Goal: Task Accomplishment & Management: Use online tool/utility

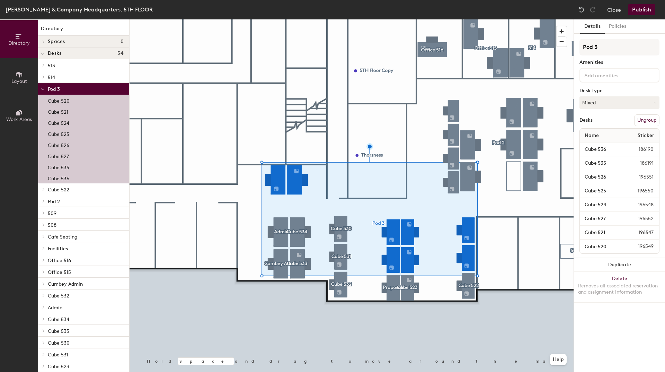
click at [650, 117] on button "Ungroup" at bounding box center [647, 120] width 25 height 12
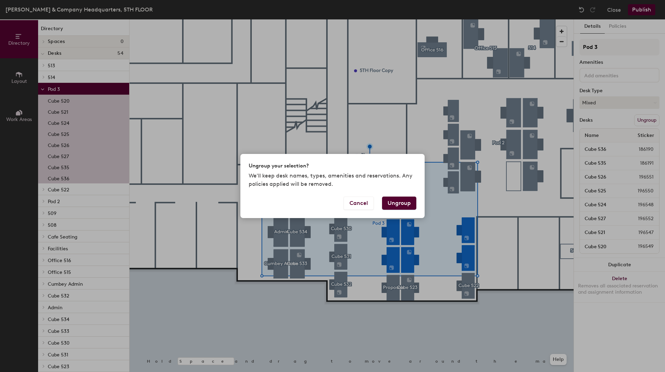
click at [405, 201] on button "Ungroup" at bounding box center [399, 202] width 34 height 13
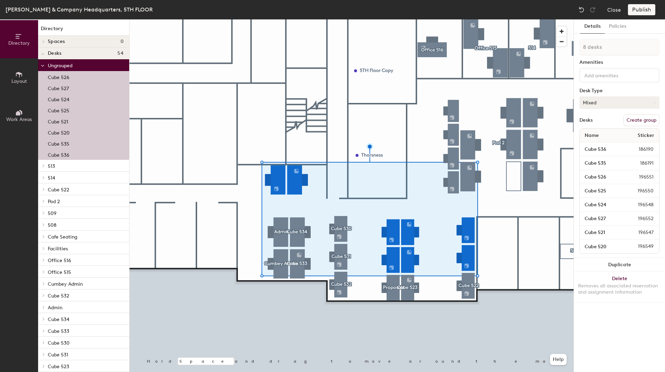
type input "1 desk"
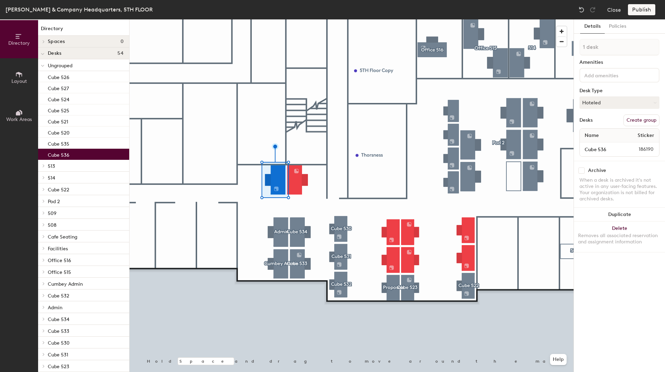
click at [633, 119] on button "Create group" at bounding box center [642, 120] width 36 height 12
click at [566, 47] on div "Directory Layout Work Areas Directory Spaces 0 Desks 54 Ungrouped Cube 526 Cube…" at bounding box center [332, 195] width 665 height 352
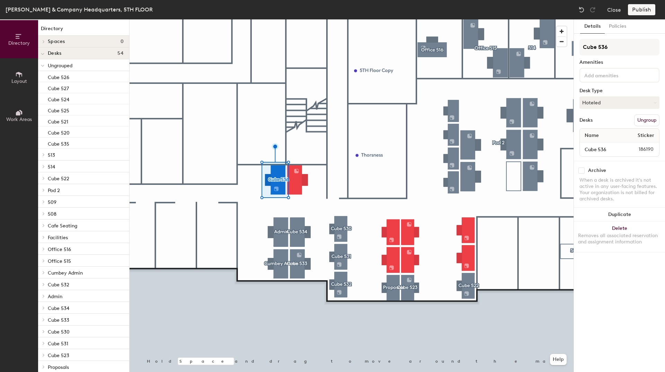
type input "Cube 536"
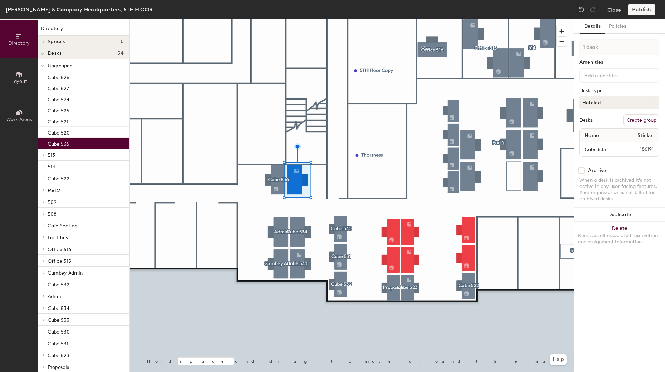
click at [646, 122] on button "Create group" at bounding box center [642, 120] width 36 height 12
click at [559, 52] on div "Directory Layout Work Areas Directory Spaces 0 Desks 54 Ungrouped Cube 526 Cube…" at bounding box center [332, 195] width 665 height 352
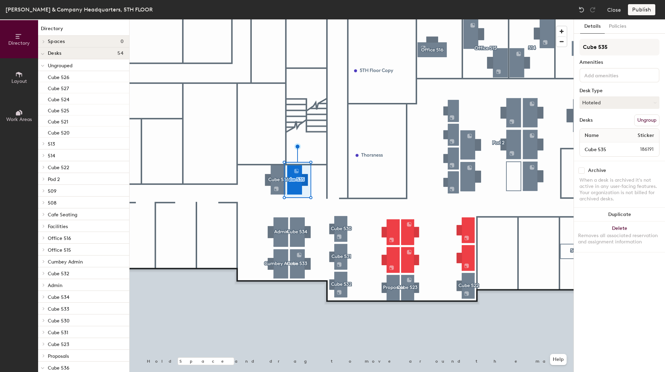
type input "Cube 535"
click at [597, 73] on input at bounding box center [614, 75] width 62 height 8
click at [609, 57] on div "Cube 535 Amenities Adjustable Height Keyboard Laptop Stand Monitor Phone Desk T…" at bounding box center [620, 100] width 80 height 122
click at [610, 102] on button "Hoteled" at bounding box center [620, 102] width 80 height 12
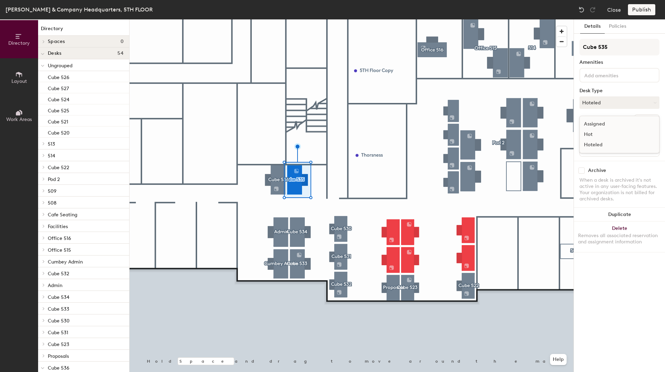
click at [603, 133] on div "Hot" at bounding box center [614, 134] width 69 height 10
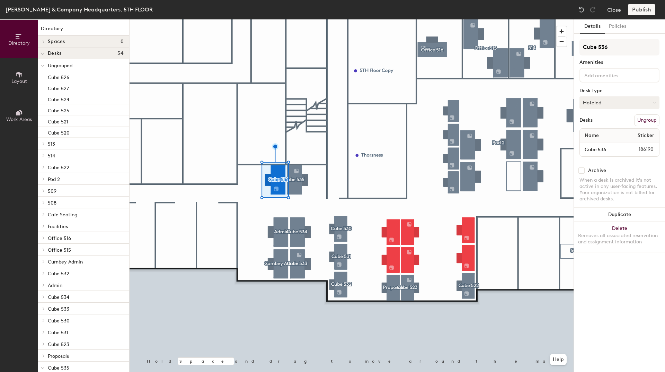
click at [621, 102] on button "Hoteled" at bounding box center [620, 102] width 80 height 12
click at [588, 131] on div "Hot" at bounding box center [614, 134] width 69 height 10
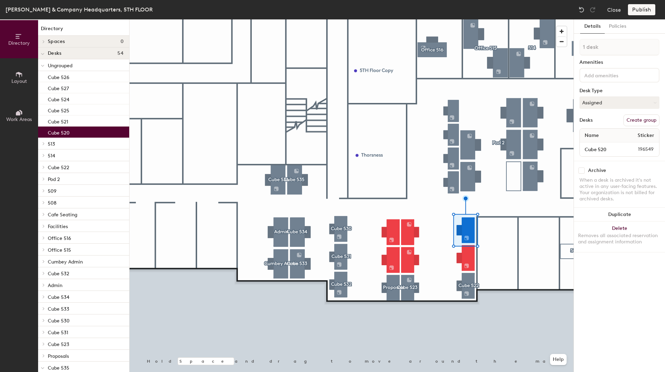
click at [641, 120] on button "Create group" at bounding box center [642, 120] width 36 height 12
click at [572, 45] on div "Directory Layout Work Areas Directory Spaces 0 Desks 54 Ungrouped Cube 526 Cube…" at bounding box center [332, 195] width 665 height 352
type input "Cube 520"
click at [600, 101] on button "Assigned" at bounding box center [620, 102] width 80 height 12
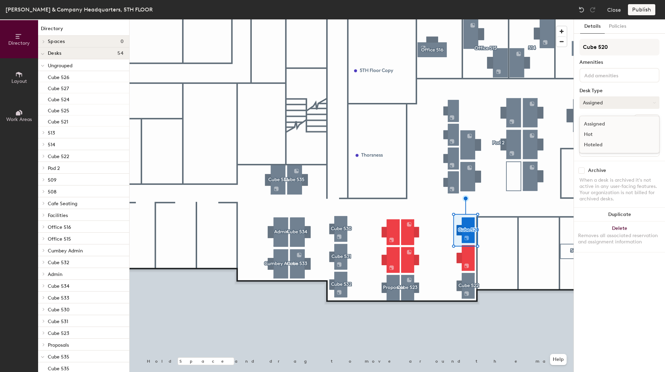
click at [600, 101] on button "Assigned" at bounding box center [620, 102] width 80 height 12
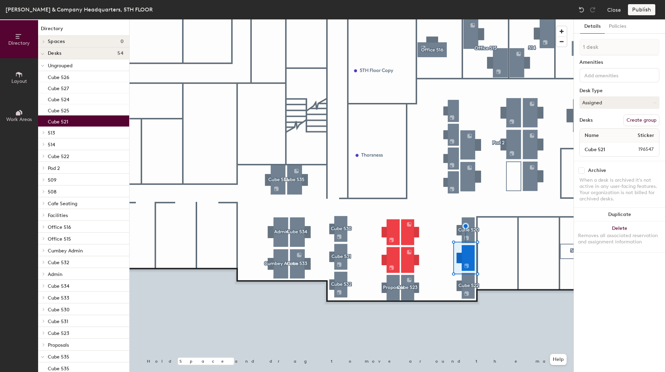
click at [636, 117] on button "Create group" at bounding box center [642, 120] width 36 height 12
click at [557, 49] on div "Directory Layout Work Areas Directory Spaces 0 Desks 54 Ungrouped Cube 526 Cube…" at bounding box center [332, 195] width 665 height 352
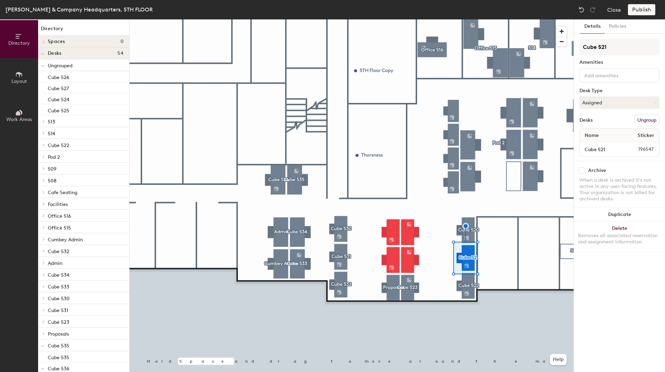
type input "Cube 521"
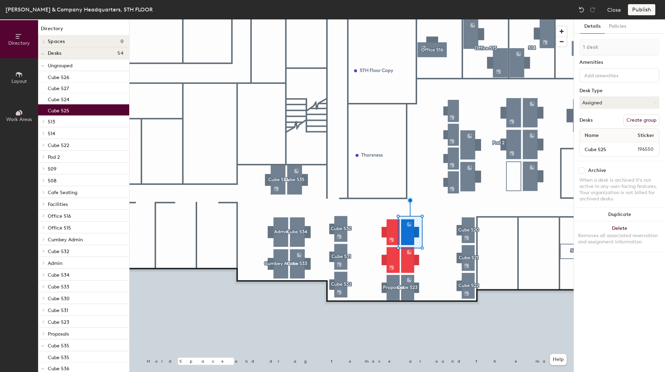
click at [636, 118] on button "Create group" at bounding box center [642, 120] width 36 height 12
click at [557, 50] on div "Directory Layout Work Areas Directory Spaces 0 Desks 54 Ungrouped Cube 526 Cube…" at bounding box center [332, 195] width 665 height 352
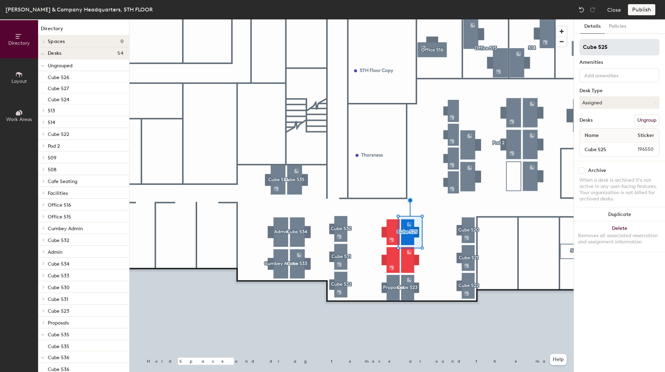
drag, startPoint x: 615, startPoint y: 47, endPoint x: 582, endPoint y: 49, distance: 33.3
click at [582, 49] on input "Cube 525" at bounding box center [620, 47] width 80 height 17
type input "Cube 525"
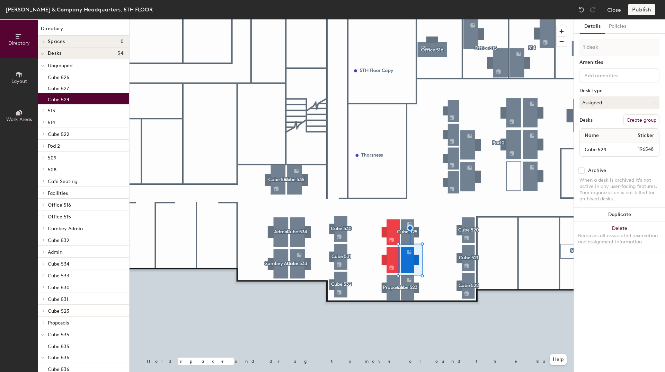
click at [646, 117] on button "Create group" at bounding box center [642, 120] width 36 height 12
drag, startPoint x: 606, startPoint y: 44, endPoint x: 577, endPoint y: 44, distance: 29.5
click at [577, 44] on div "Details Policies Pod 25 Amenities Desk Type Assigned Desks Ungroup Name Sticker…" at bounding box center [619, 195] width 91 height 352
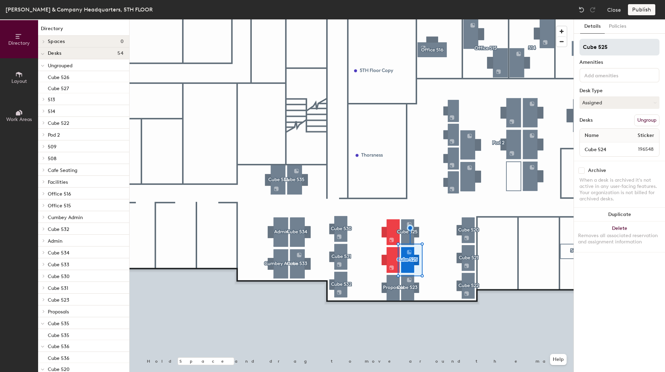
click at [605, 49] on input "Cube 525" at bounding box center [620, 47] width 80 height 17
type input "Cube 524"
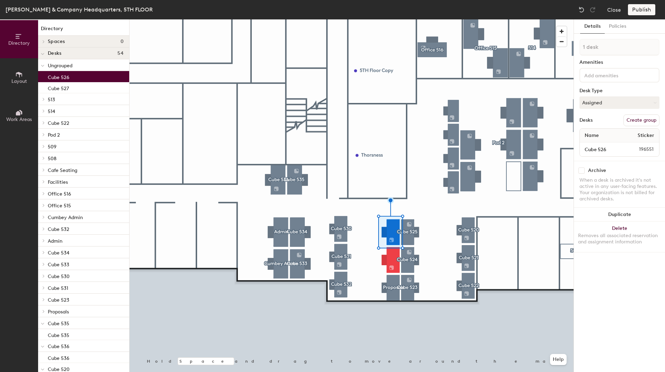
click at [636, 122] on button "Create group" at bounding box center [642, 120] width 36 height 12
click at [571, 47] on div "Directory Layout Work Areas Directory Spaces 0 Desks 54 Ungrouped Cube 527 513 …" at bounding box center [332, 195] width 665 height 352
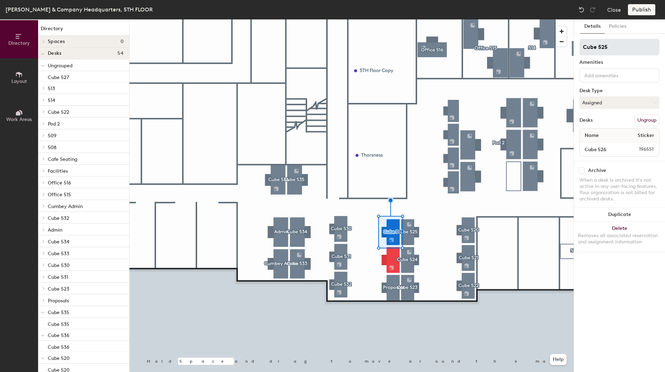
click at [605, 48] on input "Cube 525" at bounding box center [620, 47] width 80 height 17
type input "Cube 526"
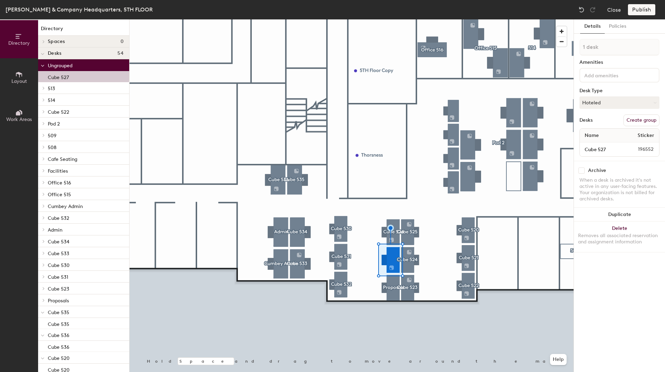
click at [634, 121] on button "Create group" at bounding box center [642, 120] width 36 height 12
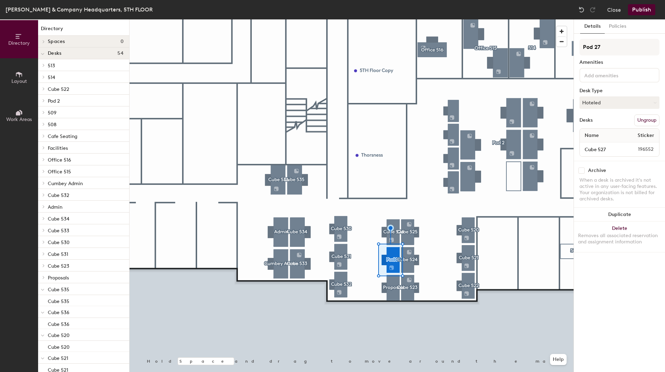
drag, startPoint x: 601, startPoint y: 46, endPoint x: 577, endPoint y: 46, distance: 24.6
click at [577, 46] on div "Details Policies Pod 27 Amenities Desk Type Hoteled Desks Ungroup Name Sticker …" at bounding box center [619, 195] width 91 height 352
click at [605, 48] on input "Cube 525" at bounding box center [620, 47] width 80 height 17
type input "Cube 527"
click at [642, 9] on button "Publish" at bounding box center [641, 9] width 27 height 11
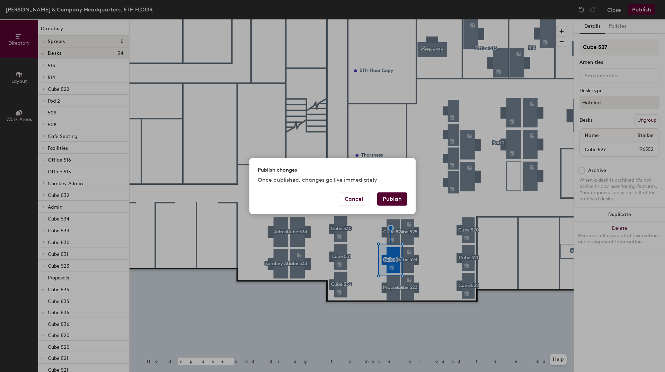
click at [394, 199] on button "Publish" at bounding box center [392, 198] width 30 height 13
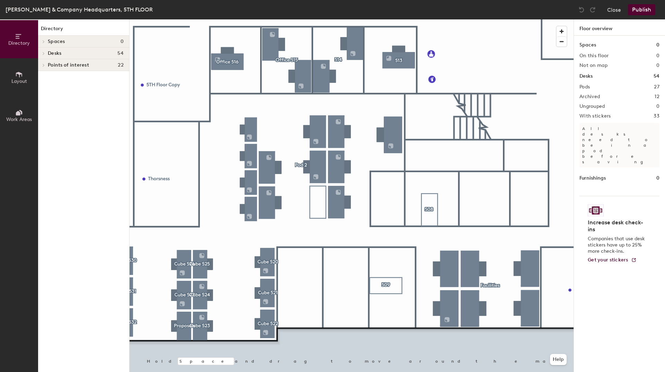
click at [16, 81] on span "Layout" at bounding box center [19, 81] width 16 height 6
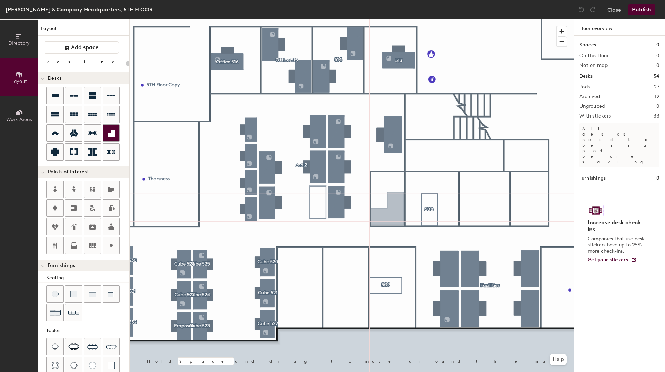
click at [387, 214] on div "Directory Layout Work Areas Layout Add space Resize Desks Points of Interest Fu…" at bounding box center [332, 195] width 665 height 352
type input "160"
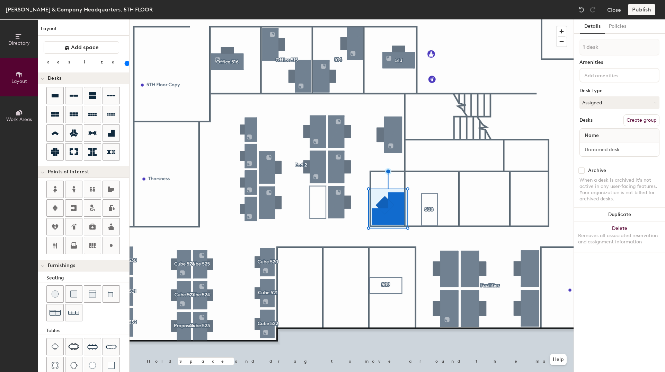
click at [645, 116] on button "Create group" at bounding box center [642, 120] width 36 height 12
drag, startPoint x: 622, startPoint y: 45, endPoint x: 583, endPoint y: 45, distance: 38.5
click at [583, 45] on input "Pod 28" at bounding box center [620, 47] width 80 height 17
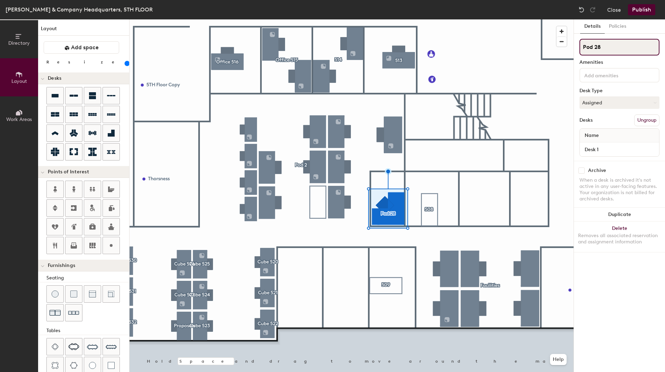
click at [611, 52] on input "Pod 28" at bounding box center [620, 47] width 80 height 17
drag, startPoint x: 615, startPoint y: 45, endPoint x: 574, endPoint y: 47, distance: 40.6
click at [574, 47] on div "Details Policies Pod 28 Amenities Desk Type Assigned Desks Ungroup Name Desk 1 …" at bounding box center [619, 195] width 91 height 352
type input "Cube 506"
click at [597, 104] on button "Assigned" at bounding box center [620, 102] width 80 height 12
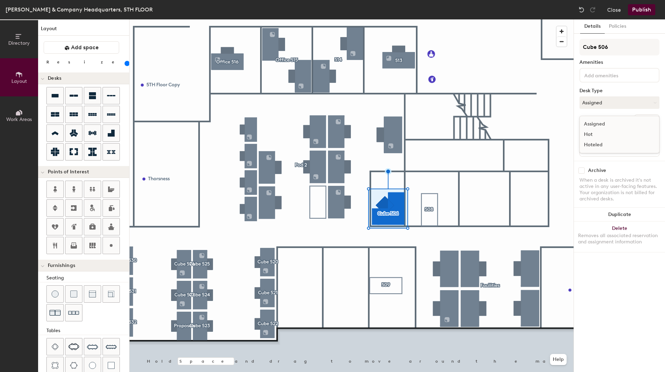
click at [594, 137] on div "Hot" at bounding box center [614, 134] width 69 height 10
click at [641, 8] on button "Publish" at bounding box center [641, 9] width 27 height 11
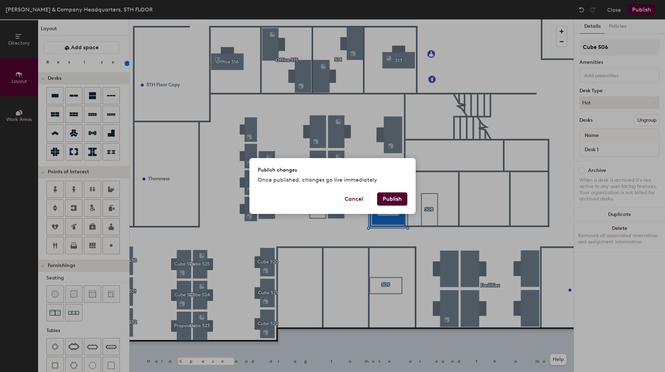
click at [393, 196] on button "Publish" at bounding box center [392, 198] width 30 height 13
type input "20"
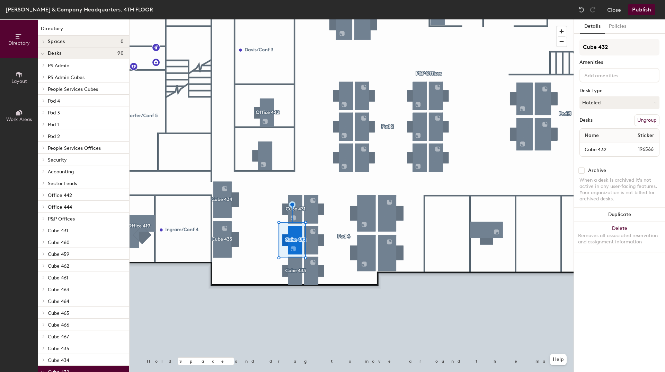
click at [638, 8] on button "Publish" at bounding box center [641, 9] width 27 height 11
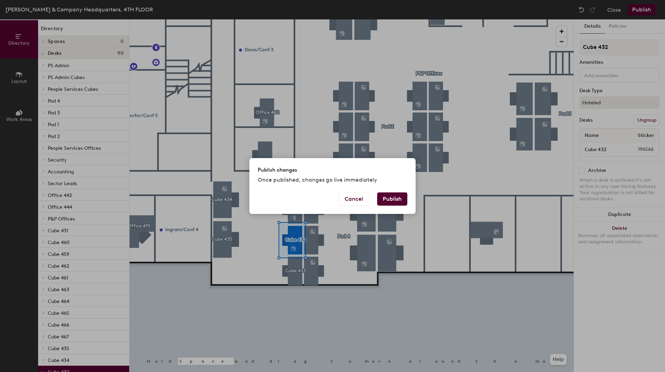
click at [391, 198] on button "Publish" at bounding box center [392, 198] width 30 height 13
